Goal: Task Accomplishment & Management: Manage account settings

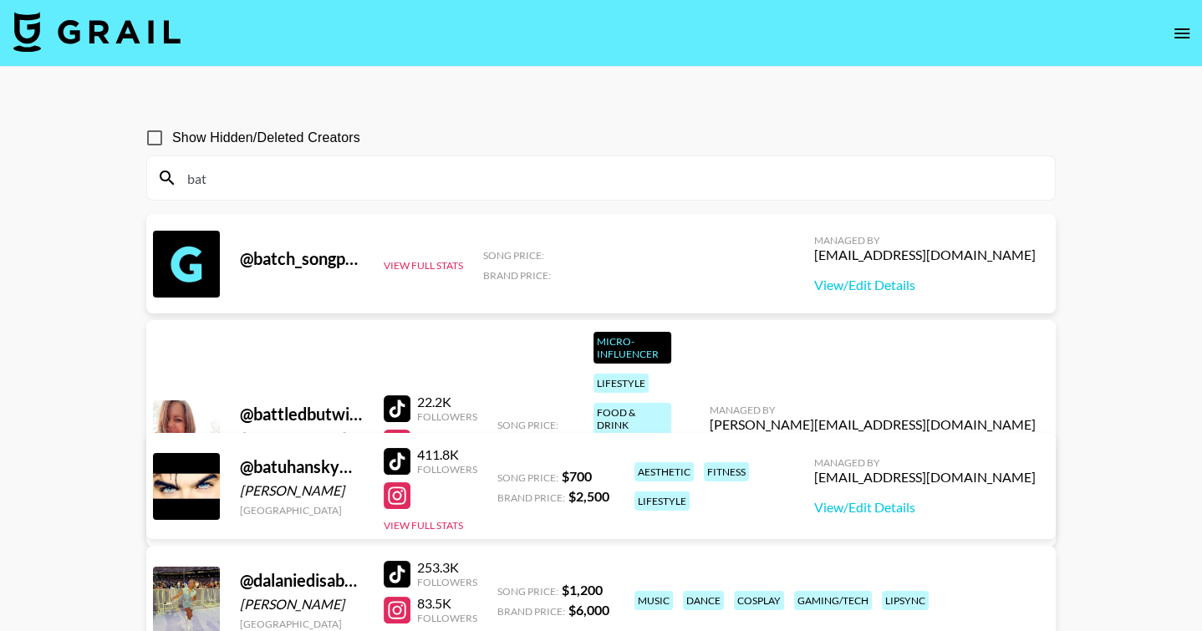
scroll to position [115, 0]
click at [126, 38] on img at bounding box center [96, 32] width 167 height 40
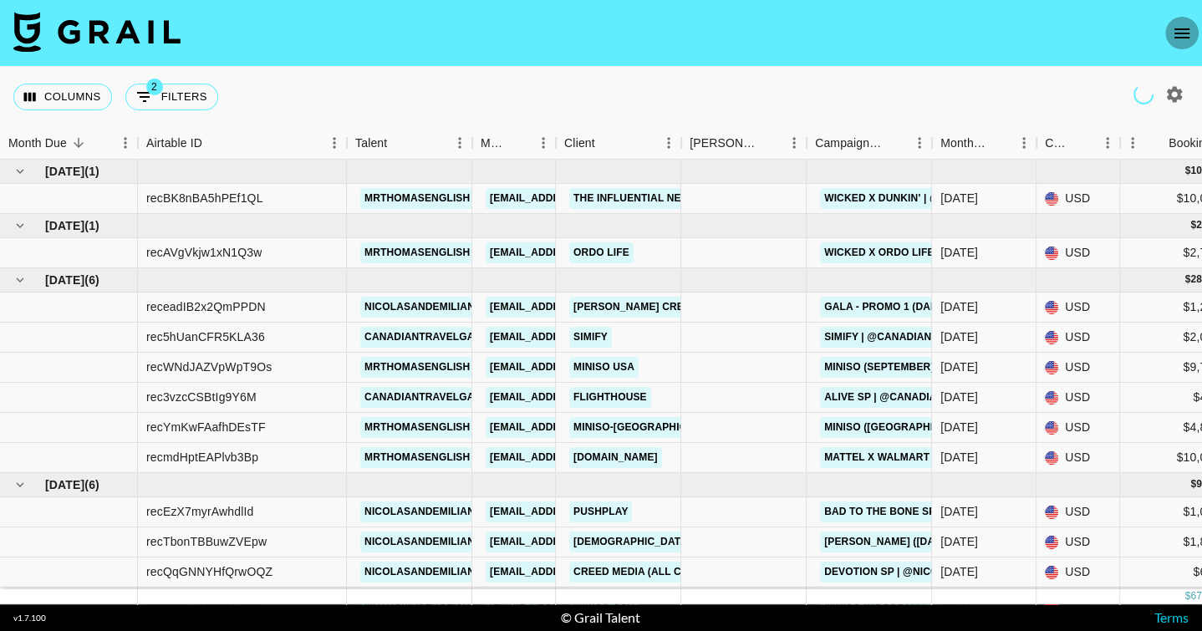
click at [1184, 35] on icon "open drawer" at bounding box center [1182, 33] width 20 height 20
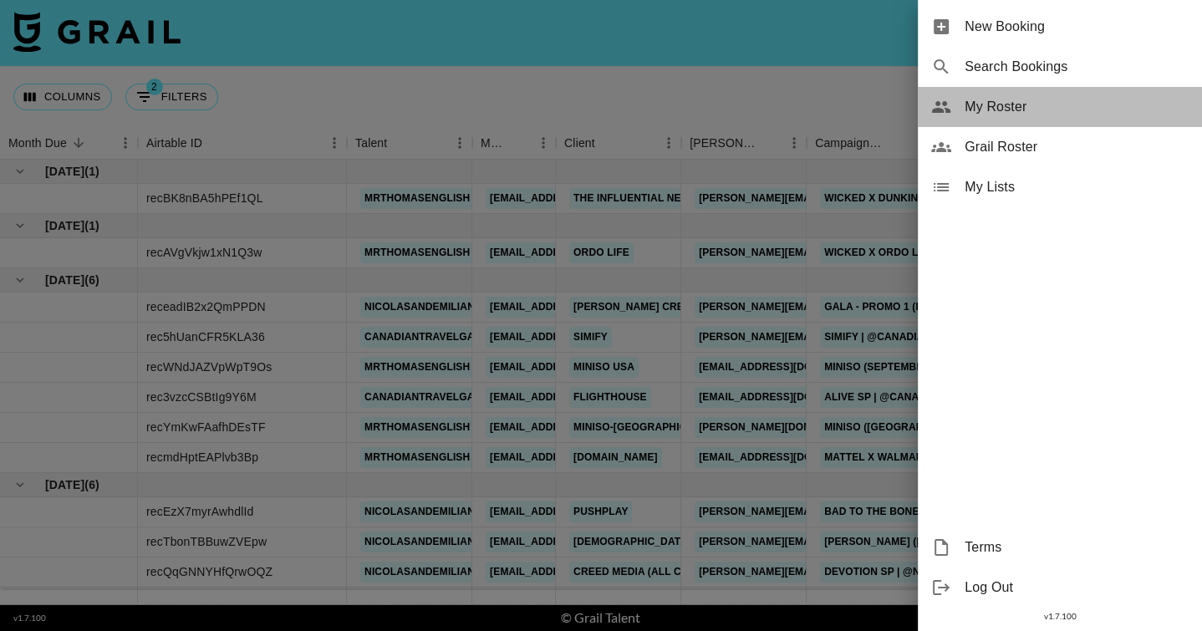
click at [1008, 112] on span "My Roster" at bounding box center [1076, 107] width 224 height 20
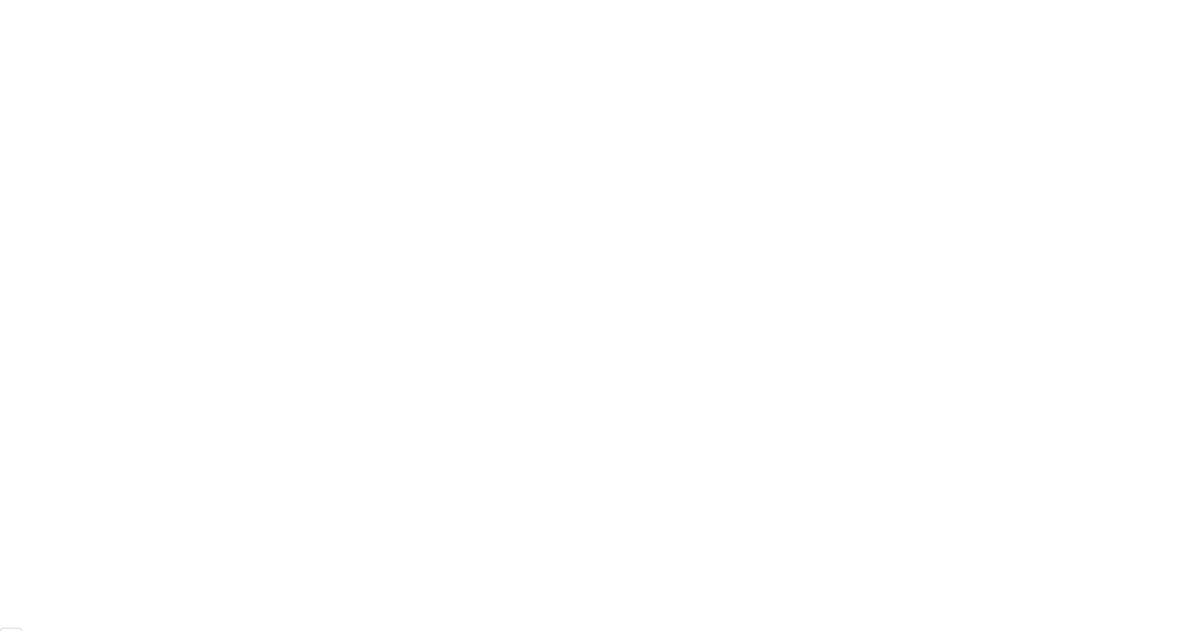
scroll to position [115, 0]
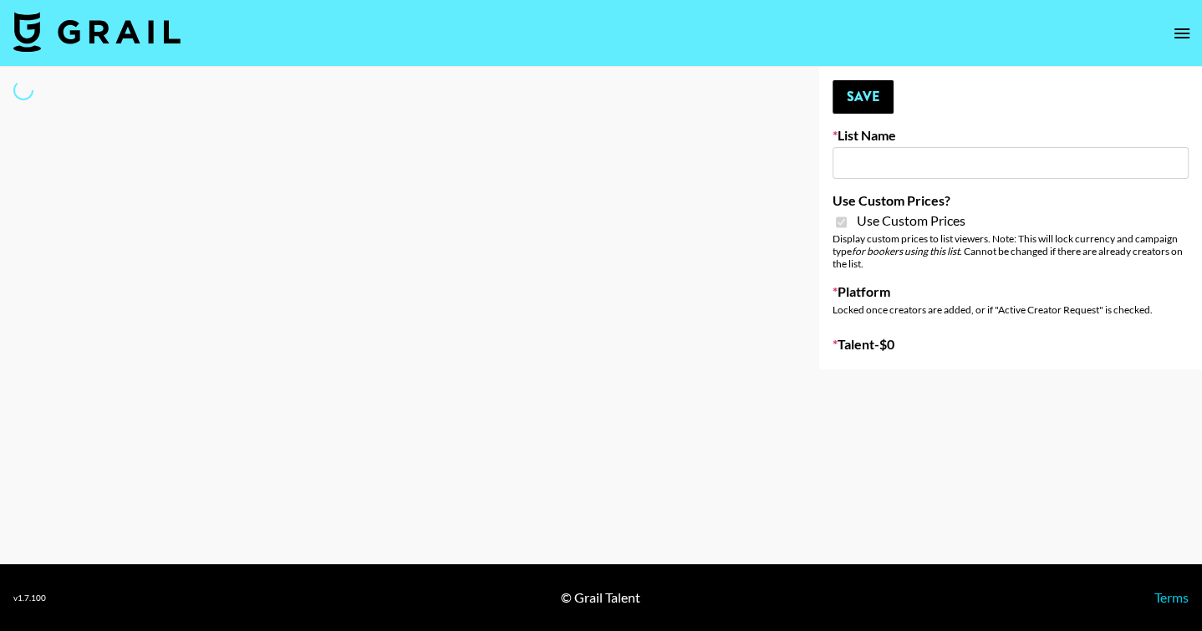
type input "Flimeal + Liveling"
checkbox input "true"
select select "Brand"
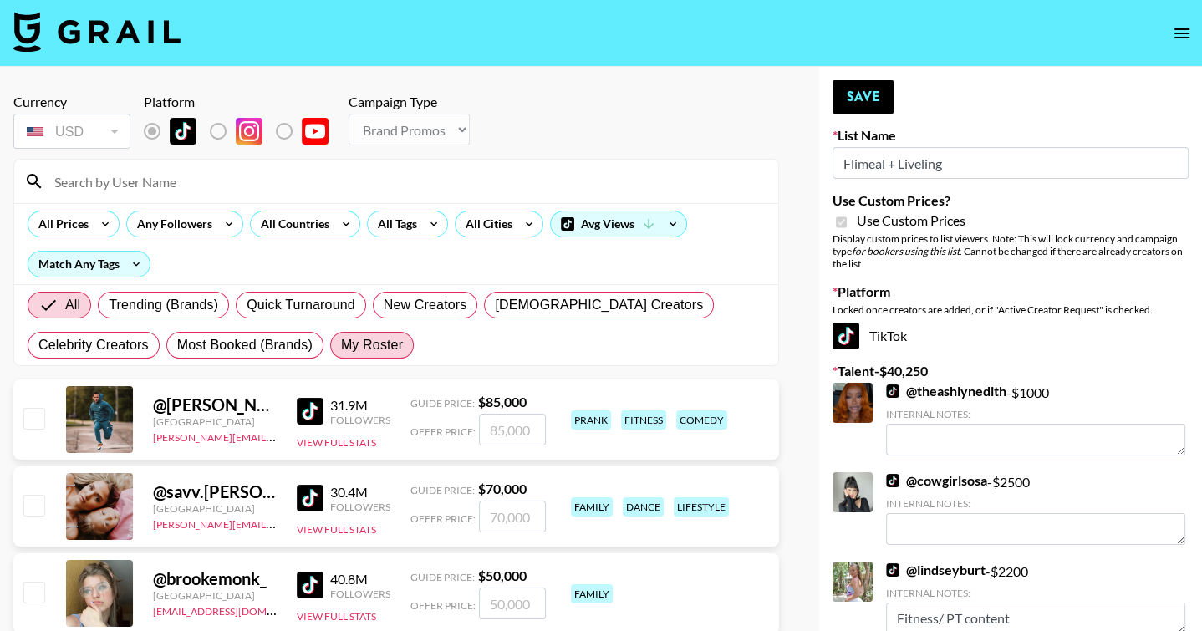
click at [341, 346] on span "My Roster" at bounding box center [372, 345] width 62 height 20
click at [341, 345] on input "My Roster" at bounding box center [341, 345] width 0 height 0
radio input "true"
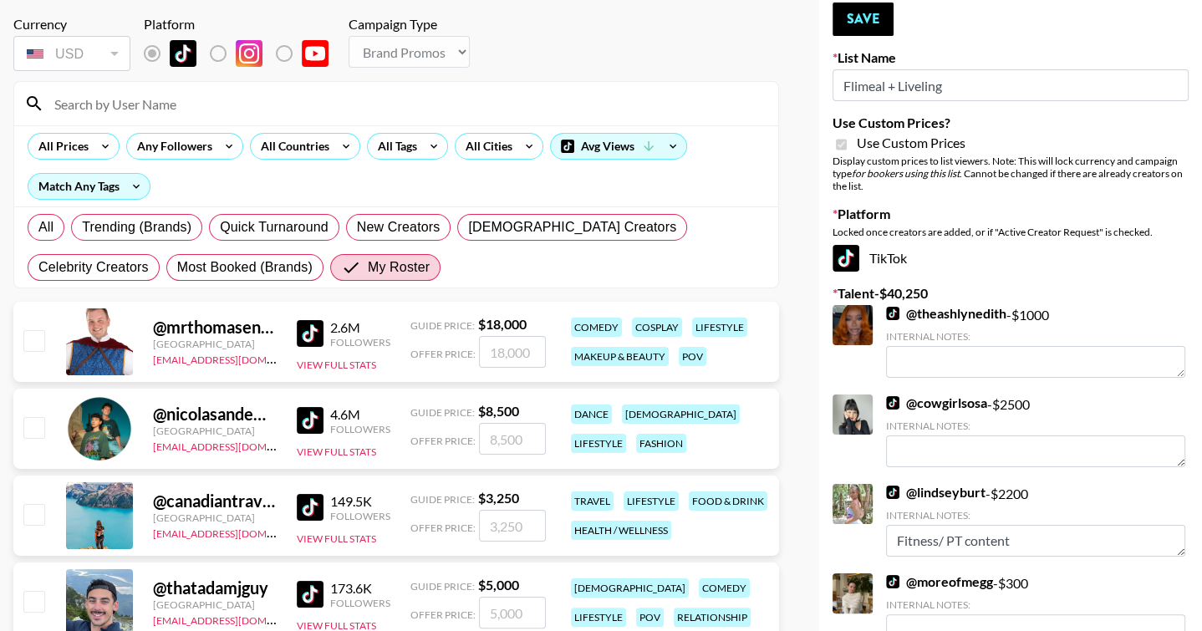
scroll to position [79, 0]
click at [513, 445] on input "number" at bounding box center [512, 438] width 67 height 32
checkbox input "true"
type input "2500"
click at [859, 16] on button "Save" at bounding box center [862, 18] width 61 height 33
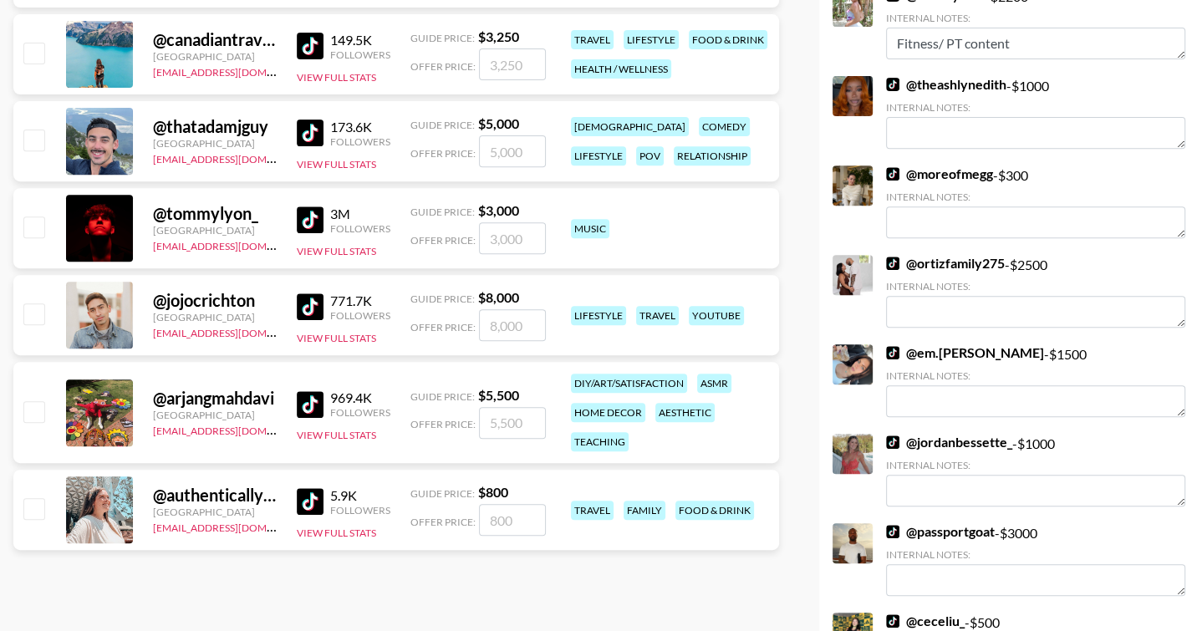
scroll to position [544, 0]
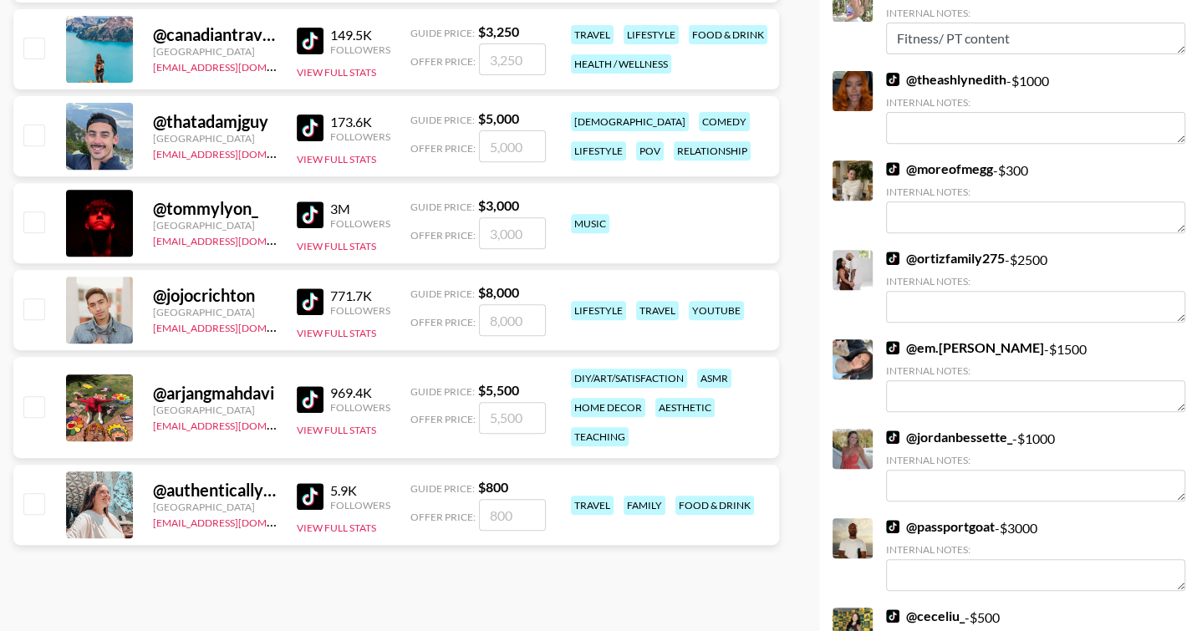
click at [511, 316] on input "number" at bounding box center [512, 320] width 67 height 32
checkbox input "true"
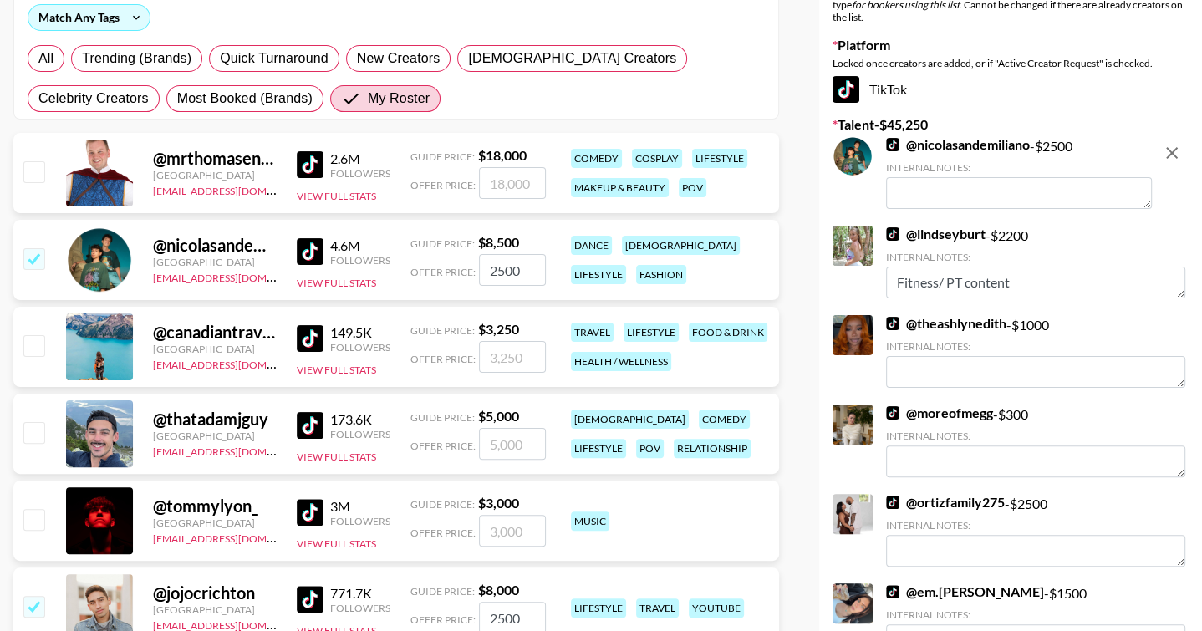
scroll to position [0, 0]
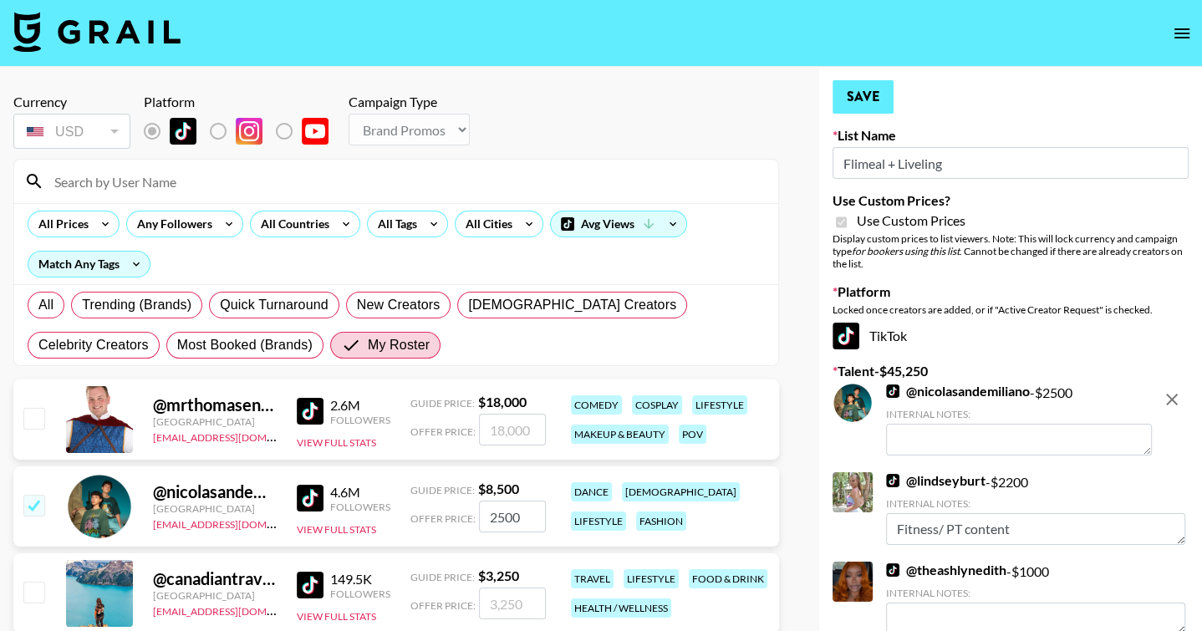
type input "2500"
click at [871, 99] on button "Save" at bounding box center [862, 96] width 61 height 33
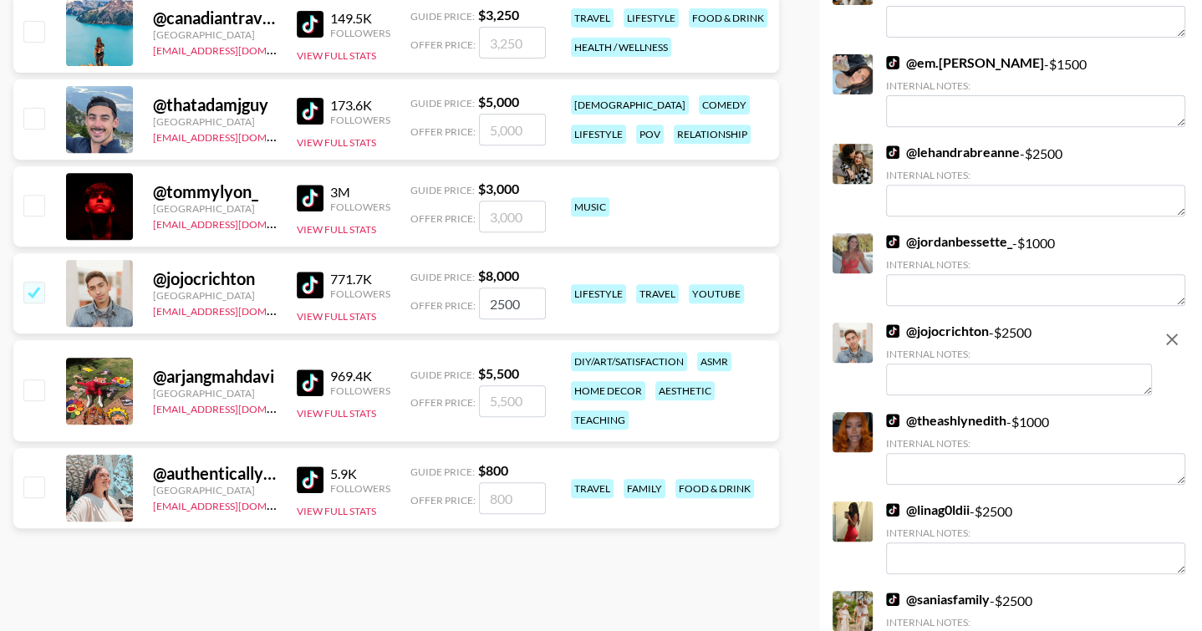
scroll to position [581, 0]
